Goal: Information Seeking & Learning: Find specific fact

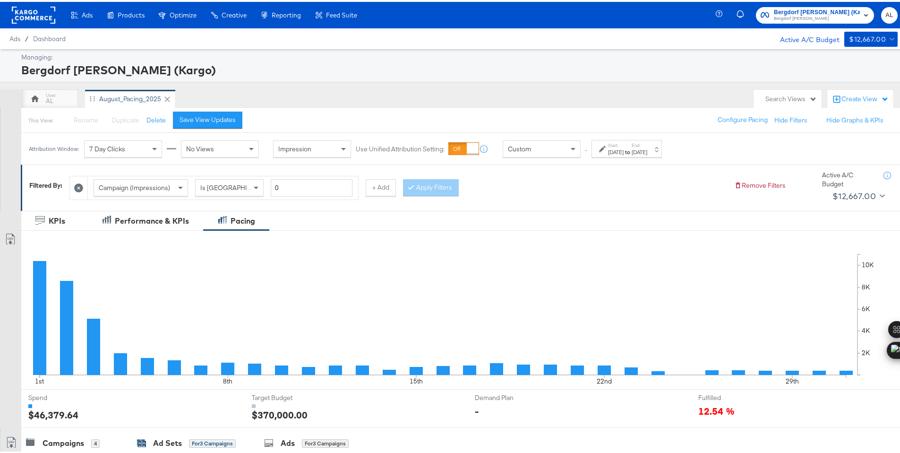
click at [29, 14] on rect at bounding box center [33, 13] width 43 height 17
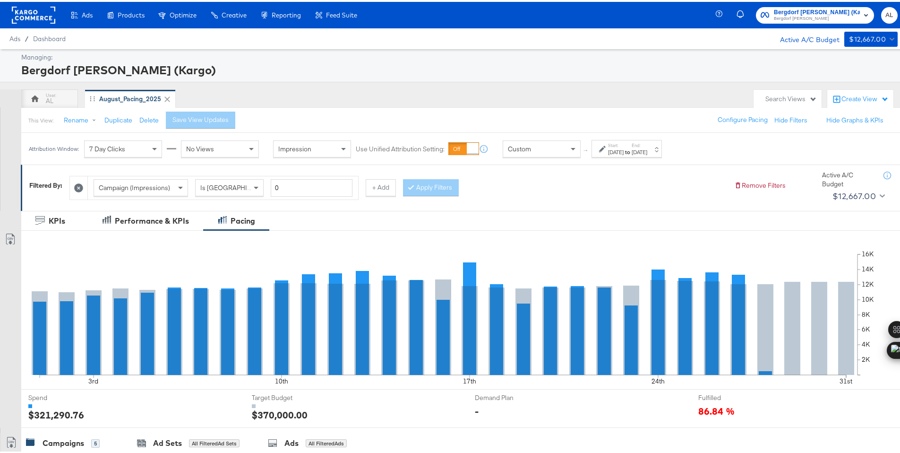
click at [551, 146] on div "Custom" at bounding box center [541, 147] width 77 height 16
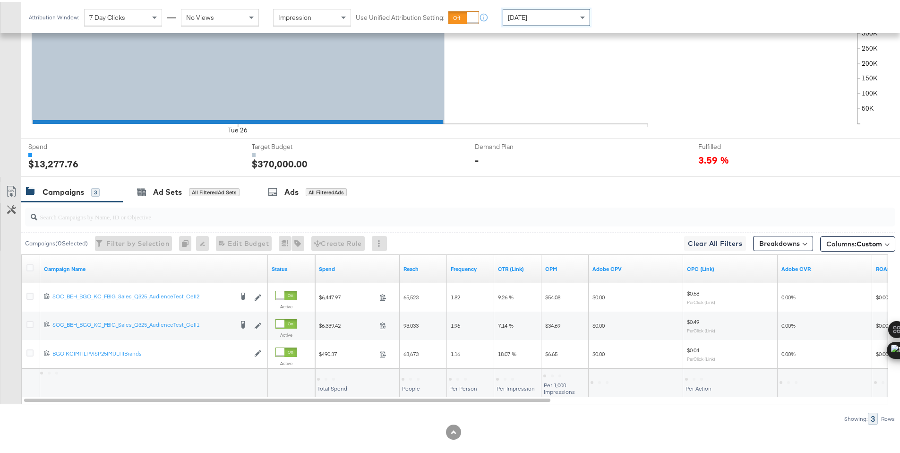
scroll to position [262, 0]
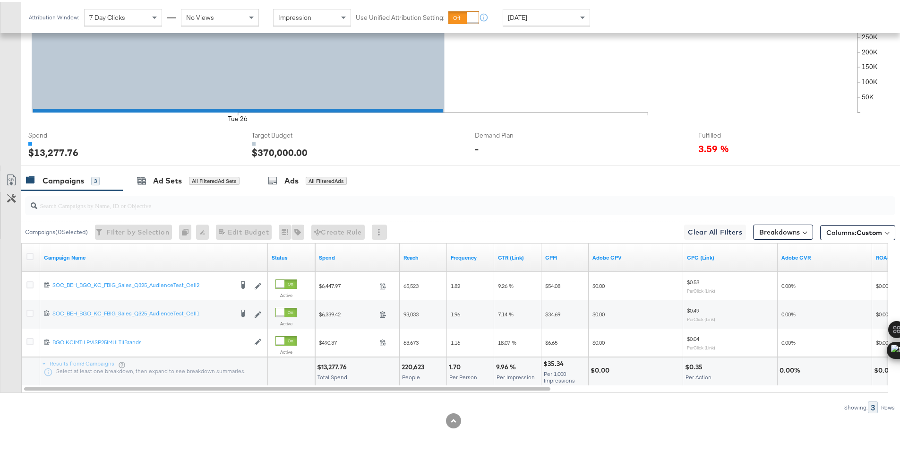
click at [327, 368] on div "$13,277.76" at bounding box center [333, 364] width 33 height 9
copy div "13,277.76"
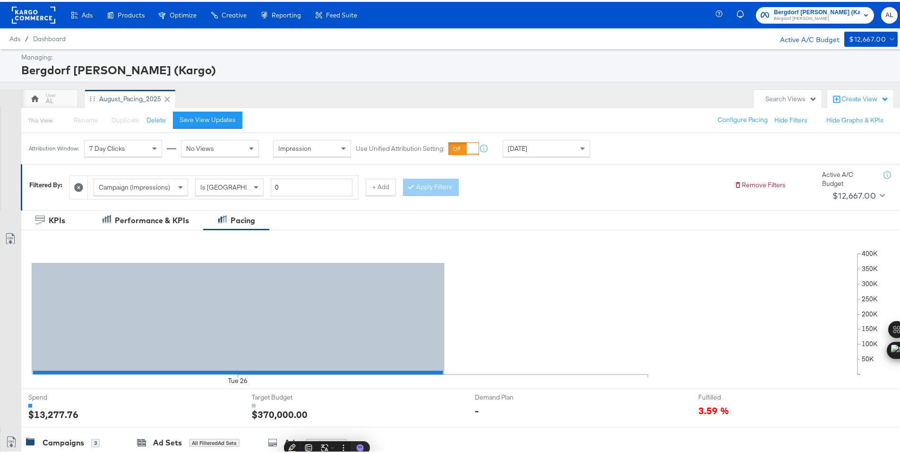
click at [41, 15] on rect at bounding box center [33, 13] width 43 height 17
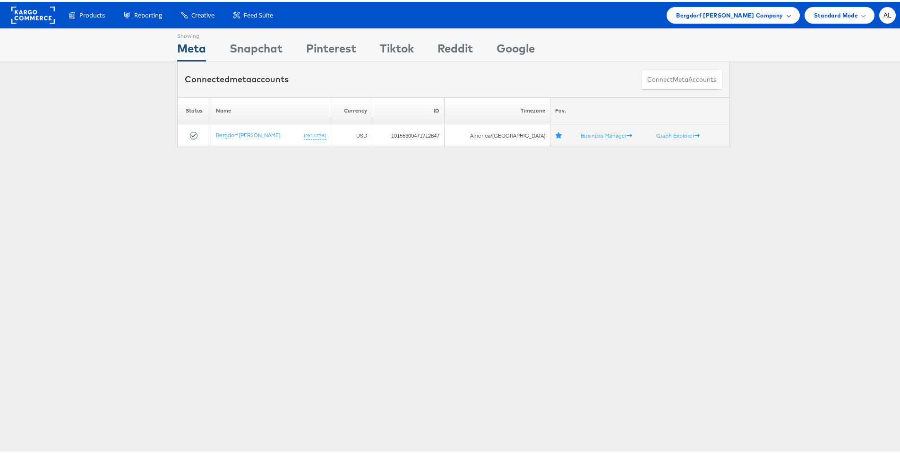
click at [712, 12] on span "Bergdorf Goodman Company" at bounding box center [729, 14] width 107 height 10
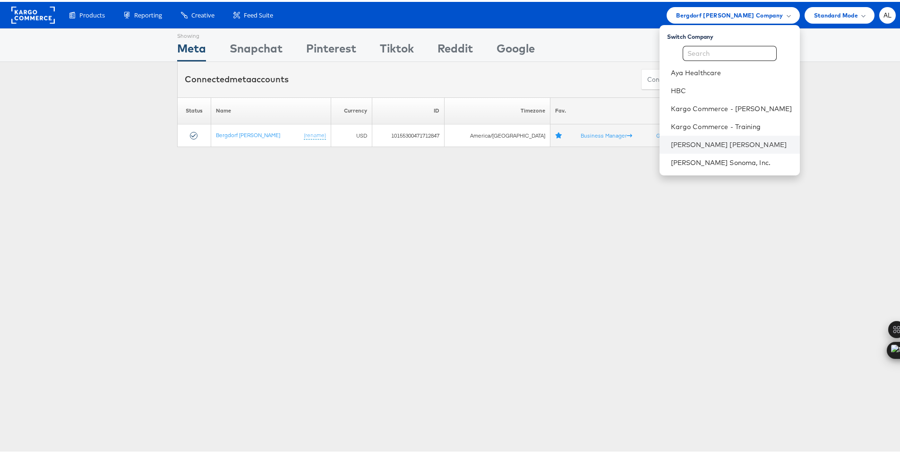
click at [701, 136] on li "Neiman Marcus" at bounding box center [729, 143] width 140 height 18
click at [680, 141] on link "Neiman Marcus" at bounding box center [731, 142] width 121 height 9
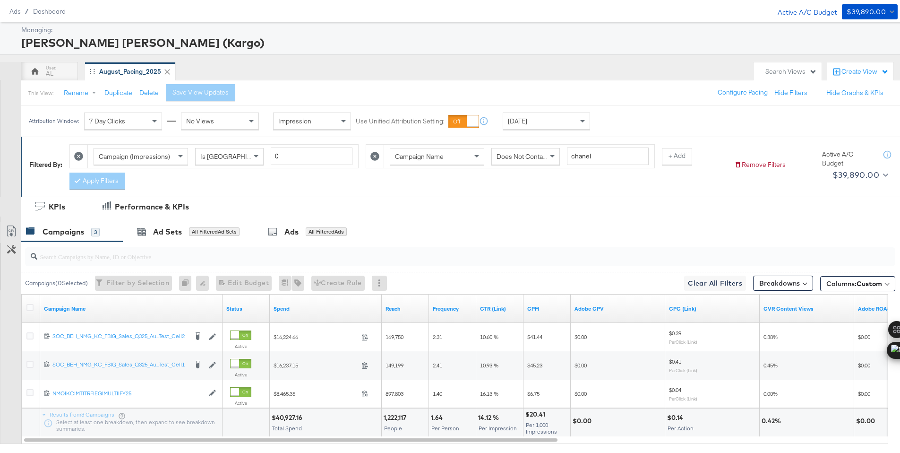
scroll to position [78, 0]
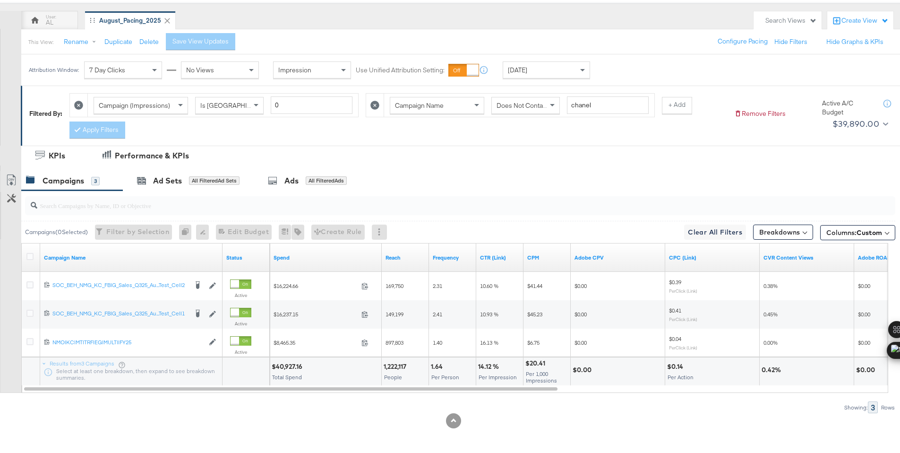
click at [291, 361] on div "$40,927.16" at bounding box center [289, 364] width 34 height 9
copy div "40,927.16"
click at [542, 72] on div "[DATE]" at bounding box center [546, 68] width 86 height 16
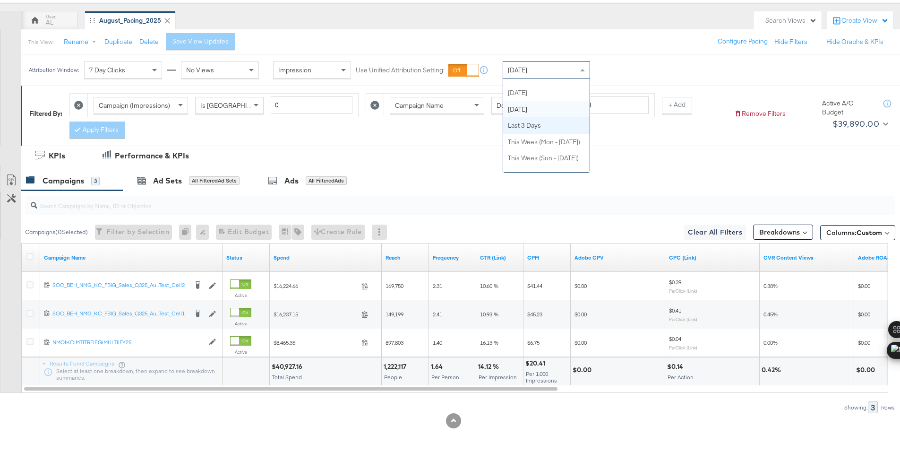
scroll to position [0, 0]
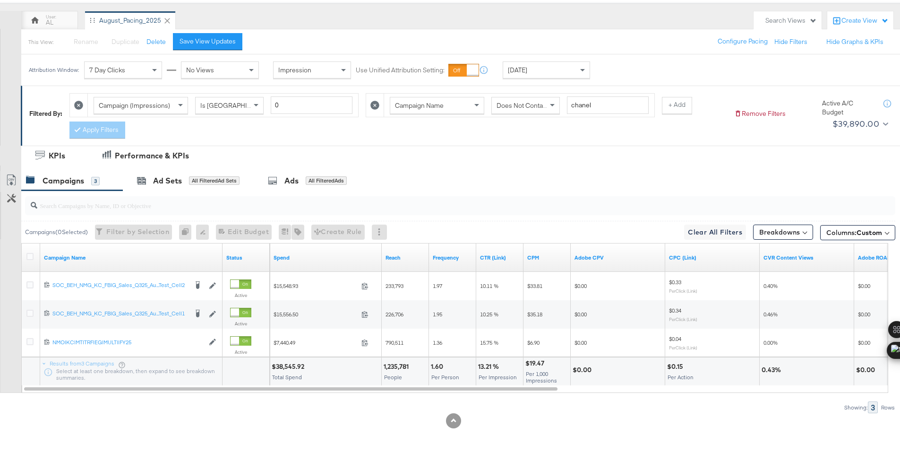
click at [291, 362] on div "$38,545.92" at bounding box center [289, 364] width 35 height 9
copy div "38,545.92"
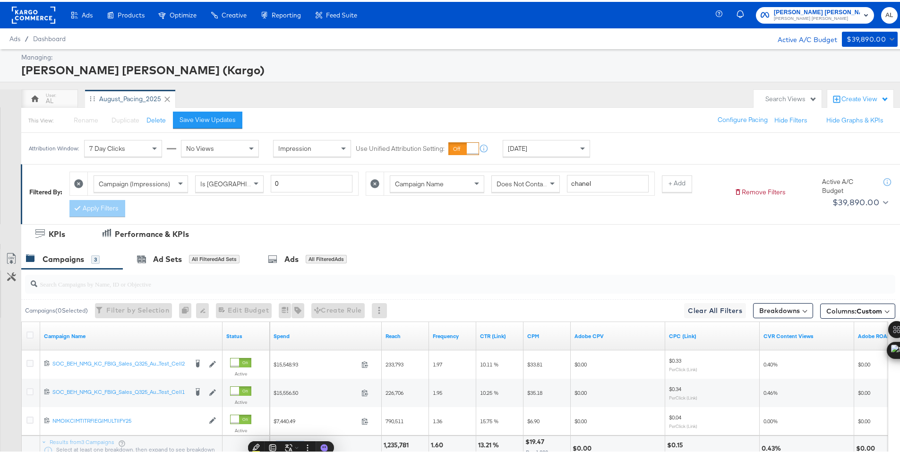
click at [35, 8] on rect at bounding box center [33, 13] width 43 height 17
click at [31, 9] on rect at bounding box center [33, 13] width 43 height 17
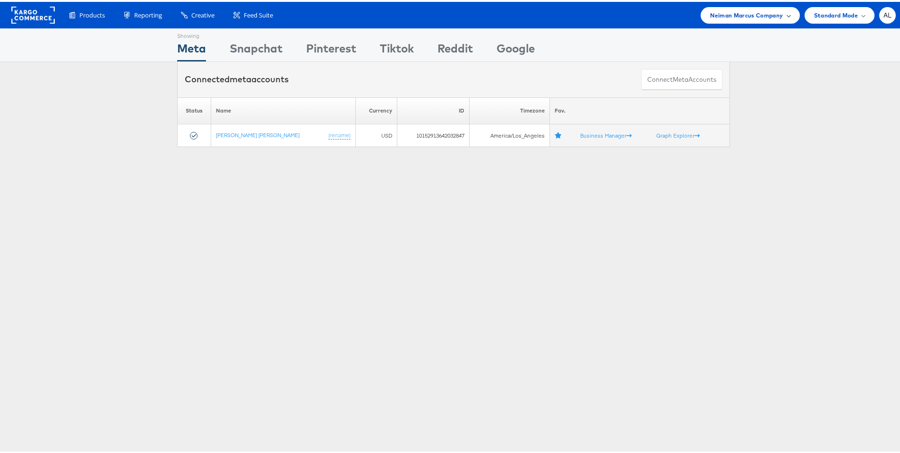
click at [775, 10] on span "Neiman Marcus Company" at bounding box center [746, 14] width 73 height 10
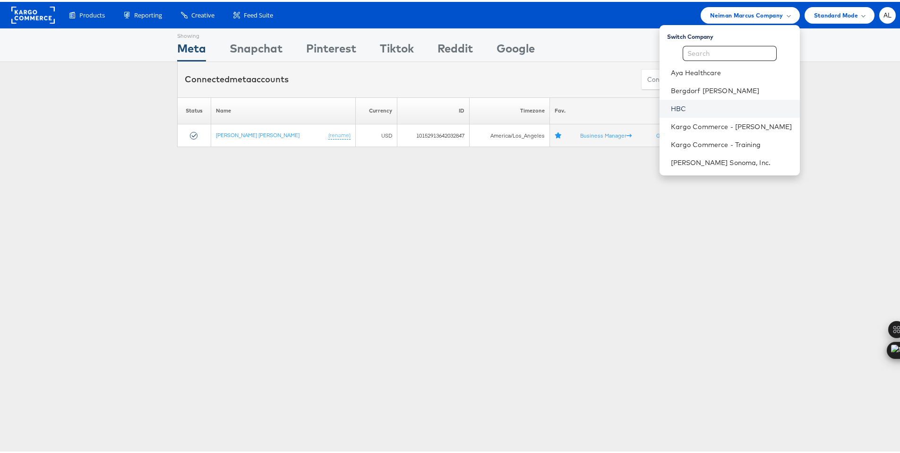
click at [722, 103] on link "HBC" at bounding box center [731, 106] width 121 height 9
click at [672, 105] on link "HBC" at bounding box center [731, 106] width 121 height 9
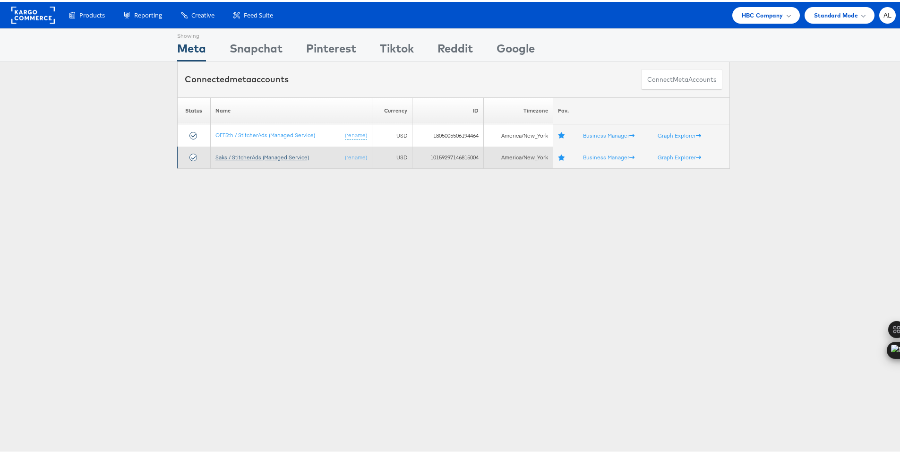
click at [245, 155] on link "Saks / StitcherAds (Managed Service)" at bounding box center [262, 155] width 94 height 7
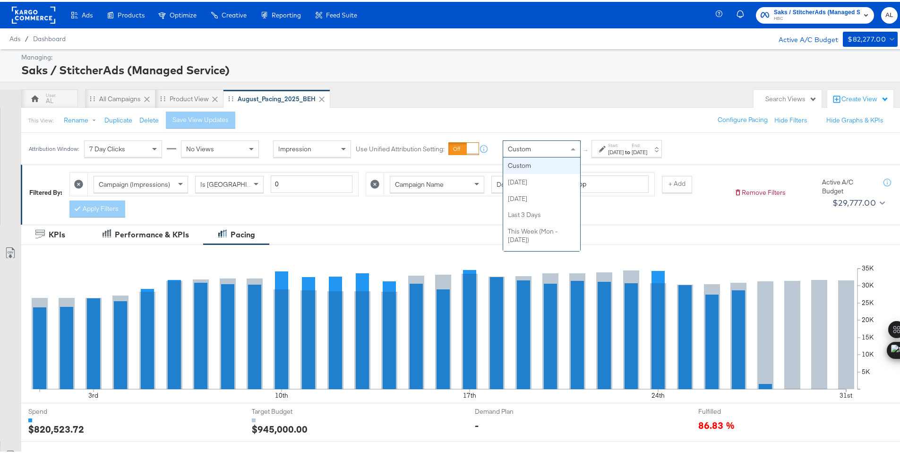
click at [535, 152] on div "Custom" at bounding box center [541, 147] width 77 height 16
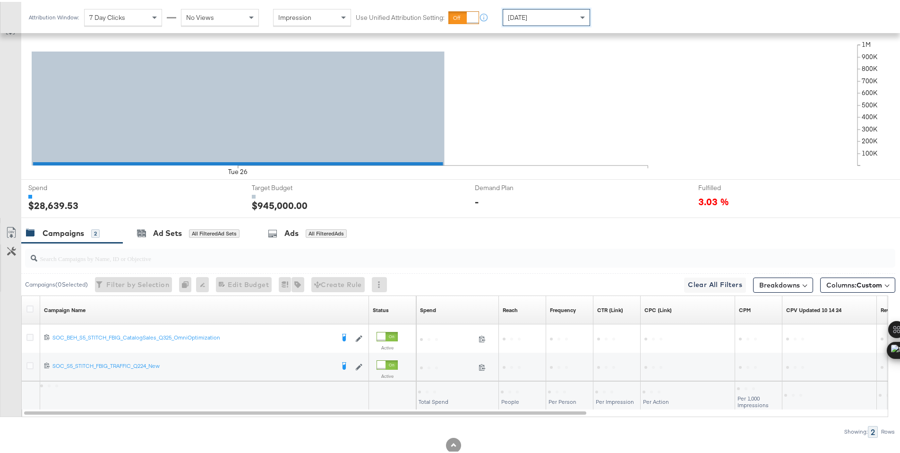
scroll to position [247, 0]
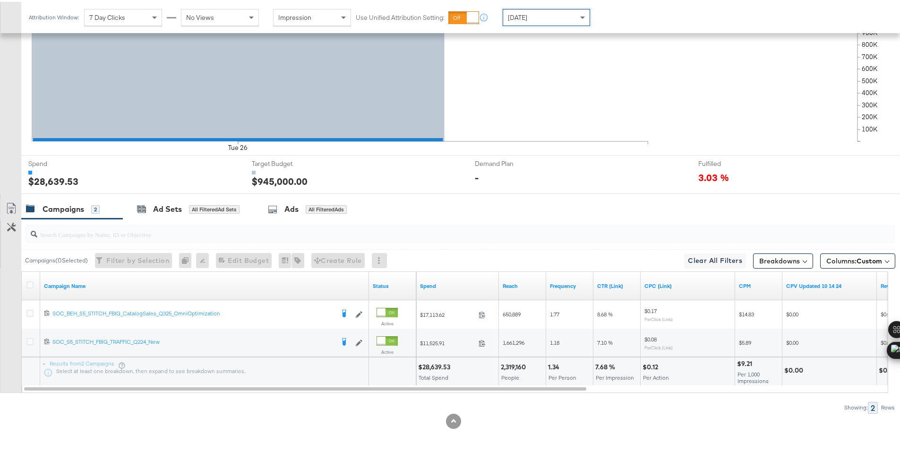
click at [432, 363] on div "$28,639.53" at bounding box center [435, 364] width 35 height 9
copy div "28,639.53"
